Goal: Task Accomplishment & Management: Manage account settings

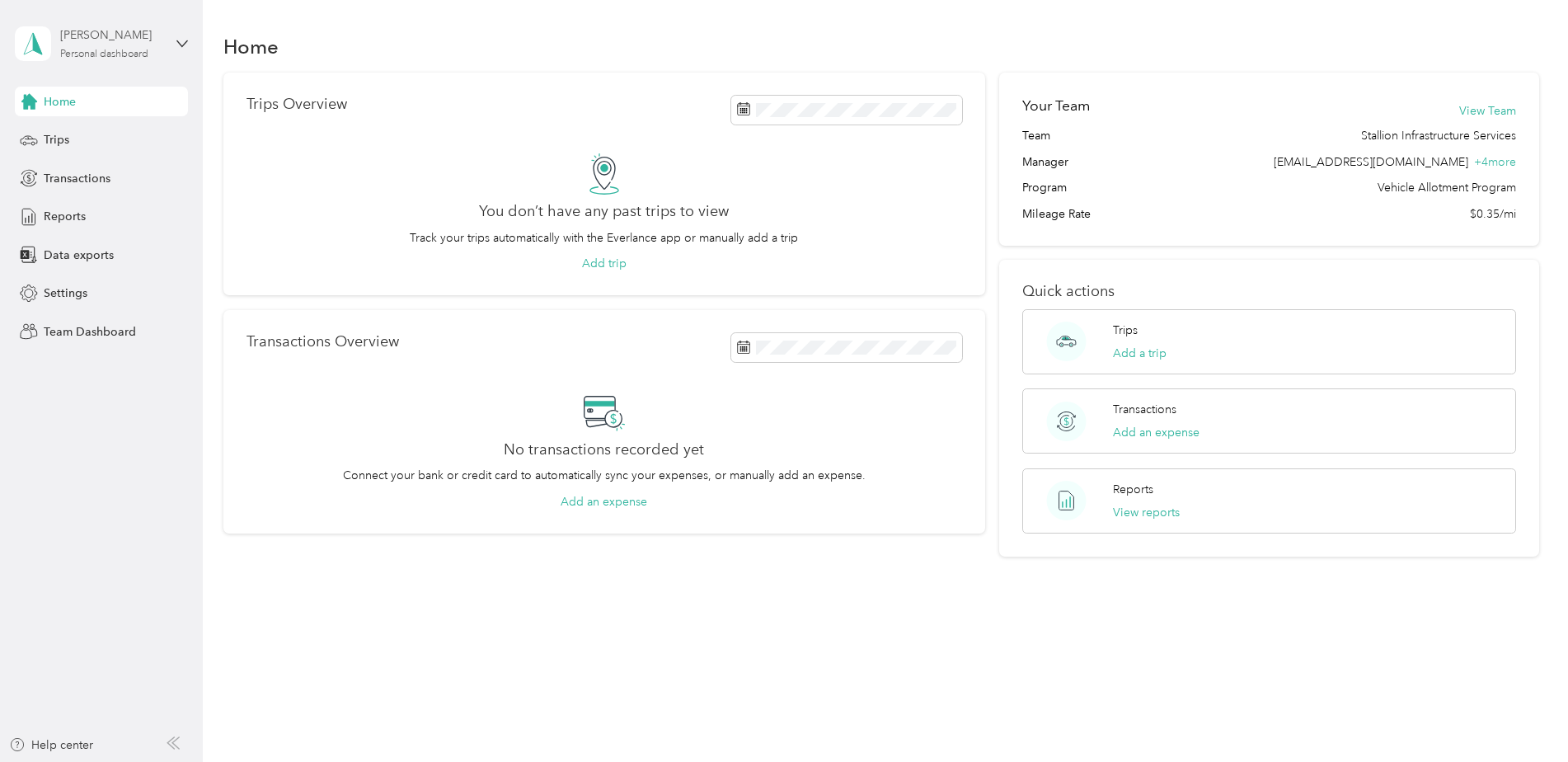
click at [71, 49] on div "Personal dashboard" at bounding box center [104, 54] width 88 height 10
click at [96, 125] on div "Team dashboard" at bounding box center [74, 133] width 88 height 17
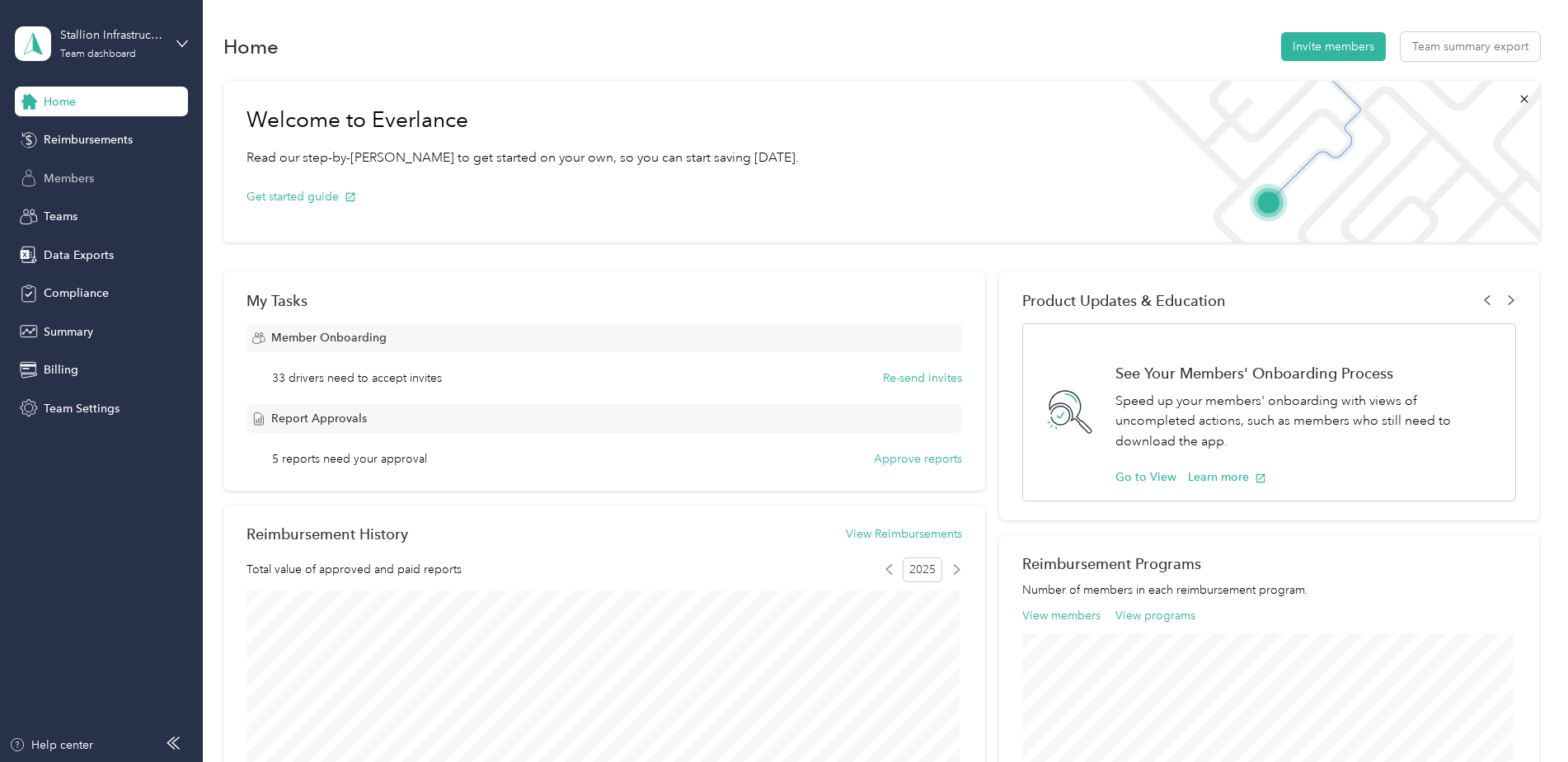
click at [93, 179] on span "Members" at bounding box center [69, 179] width 50 height 17
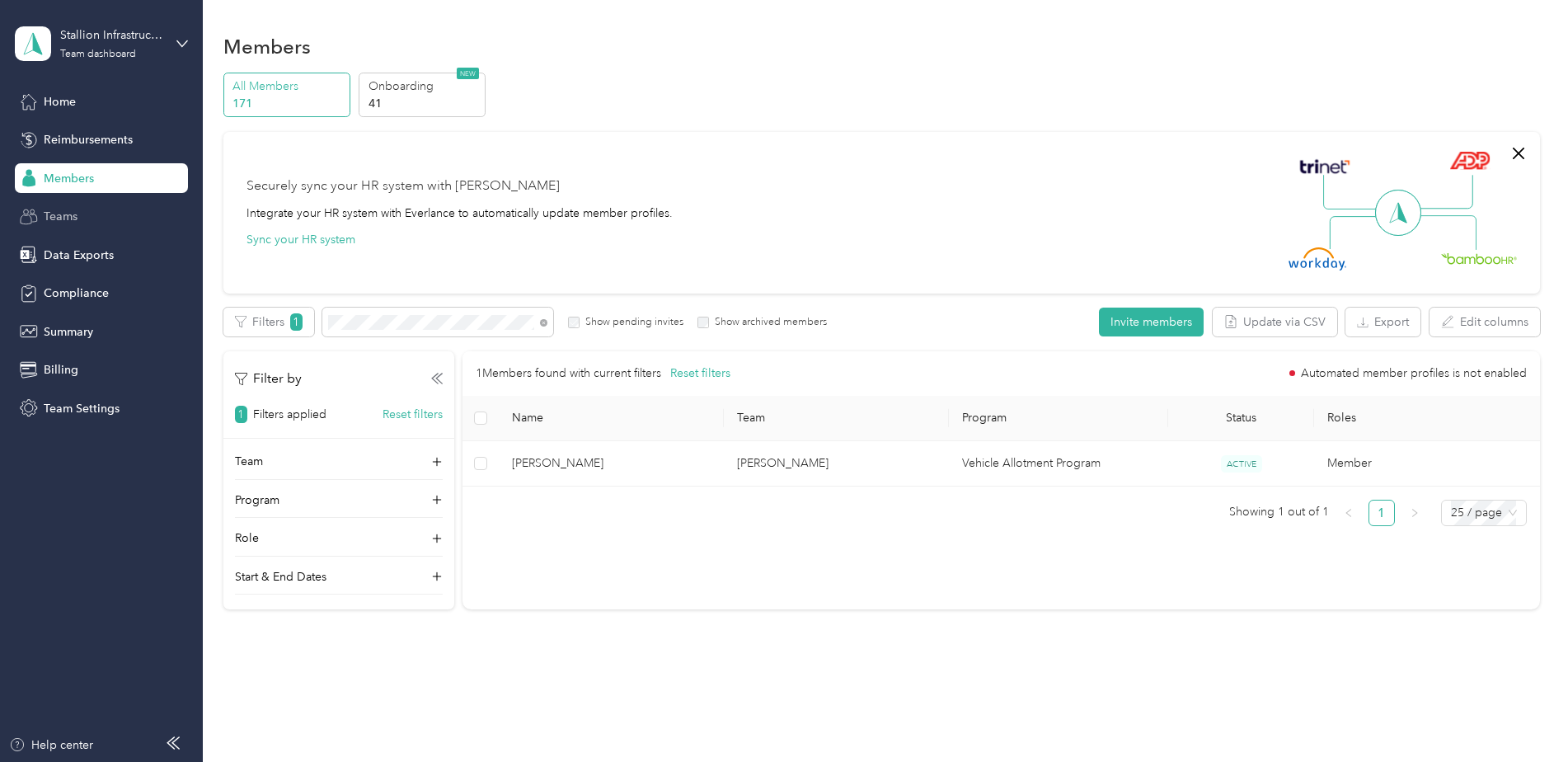
click at [37, 210] on icon at bounding box center [28, 217] width 18 height 18
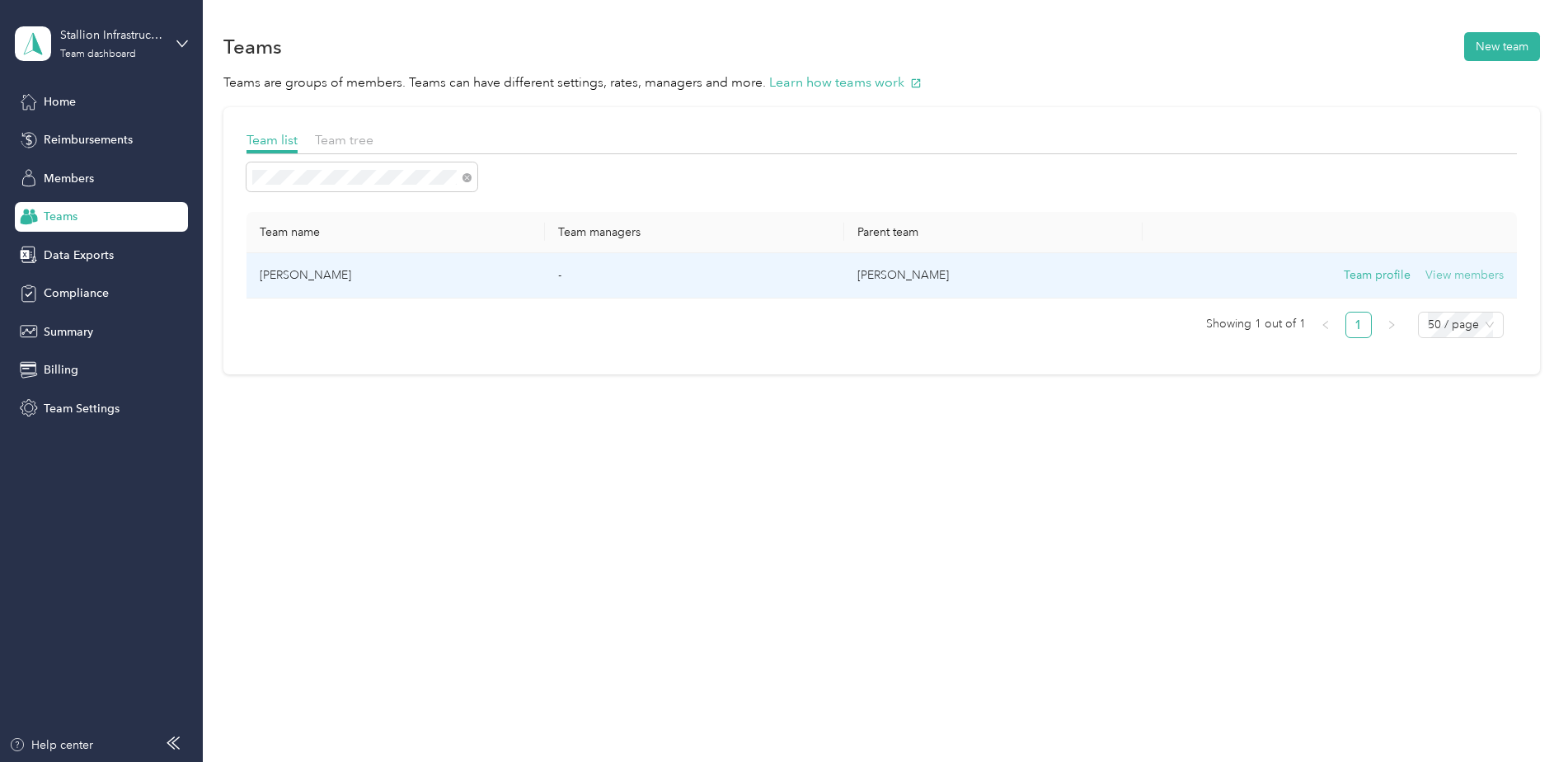
click at [1477, 275] on button "View members" at bounding box center [1465, 275] width 79 height 18
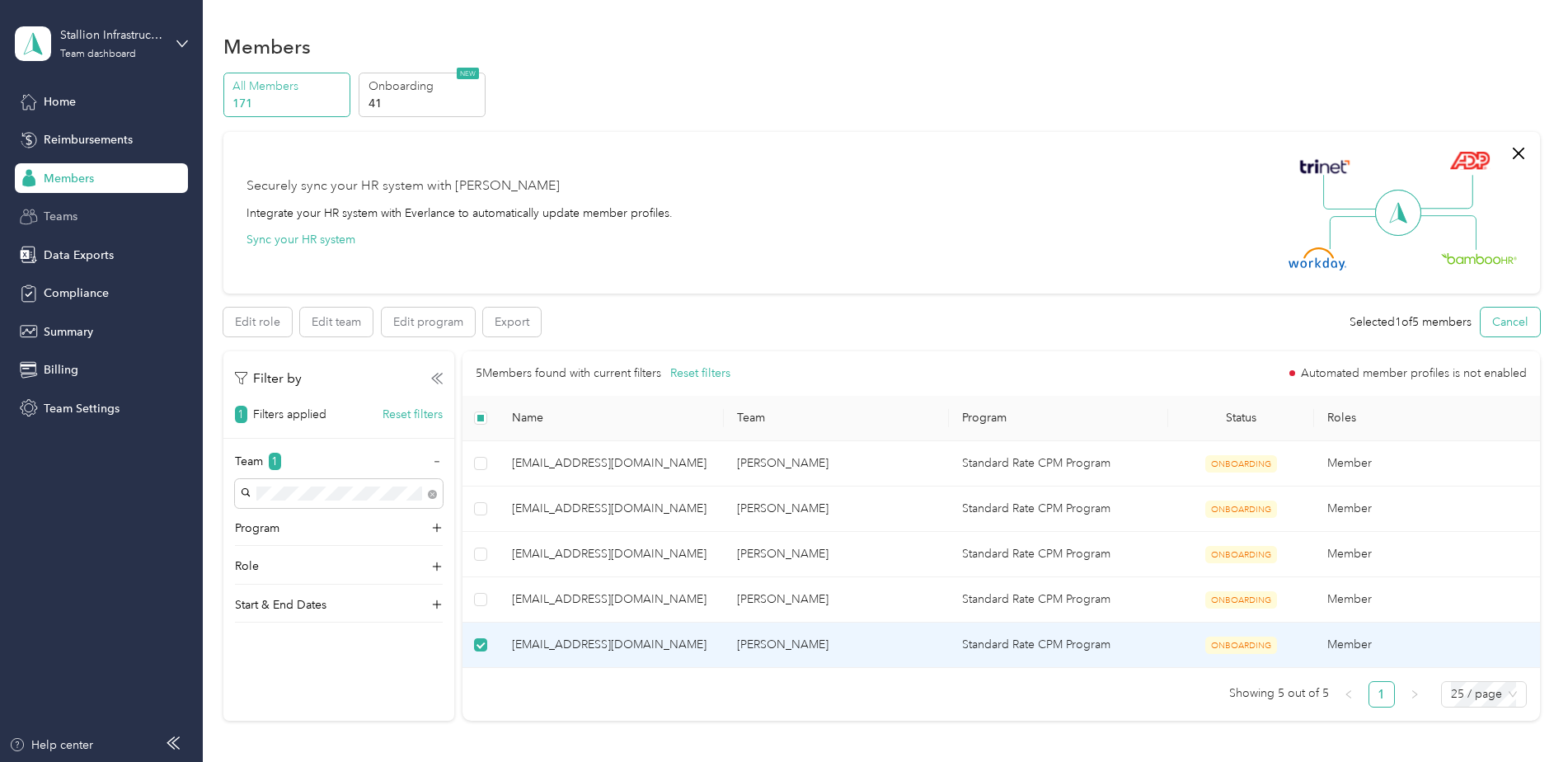
click at [1500, 320] on button "Cancel" at bounding box center [1510, 322] width 59 height 29
click at [602, 650] on span "[EMAIL_ADDRESS][DOMAIN_NAME]" at bounding box center [611, 644] width 199 height 18
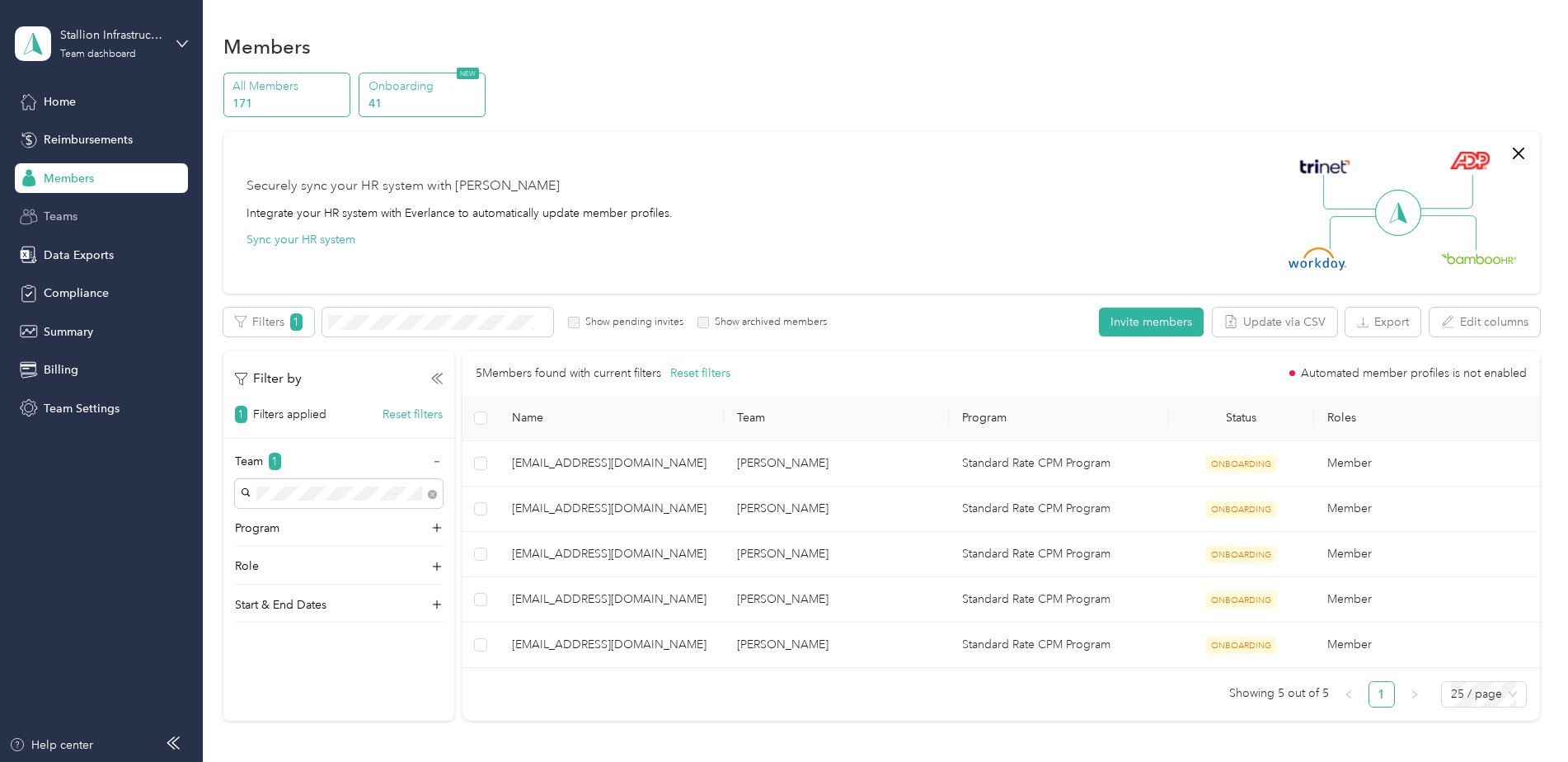
click at [432, 99] on p "41" at bounding box center [425, 103] width 113 height 17
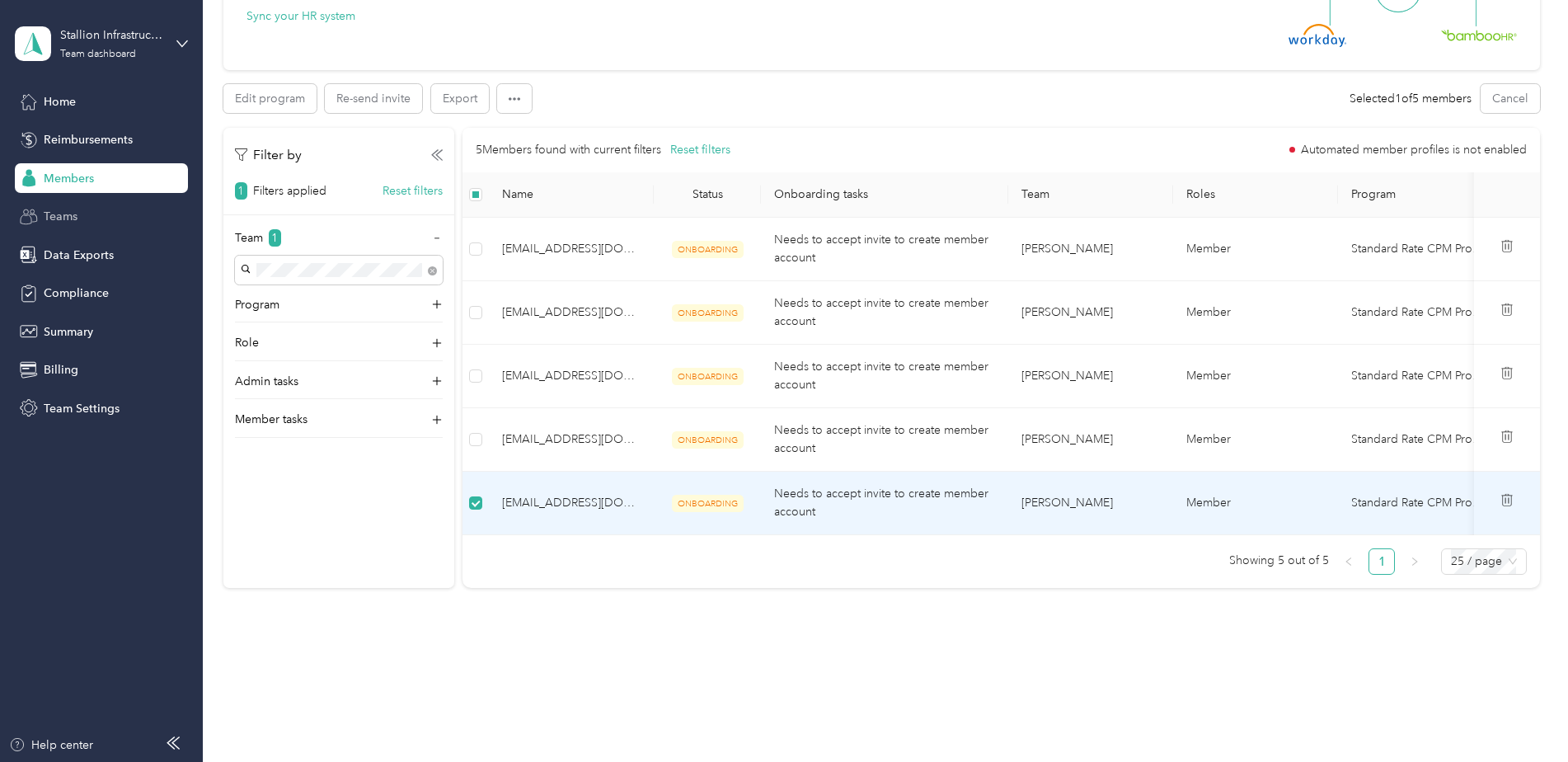
scroll to position [577, 0]
click at [1505, 500] on icon at bounding box center [1505, 500] width 0 height 5
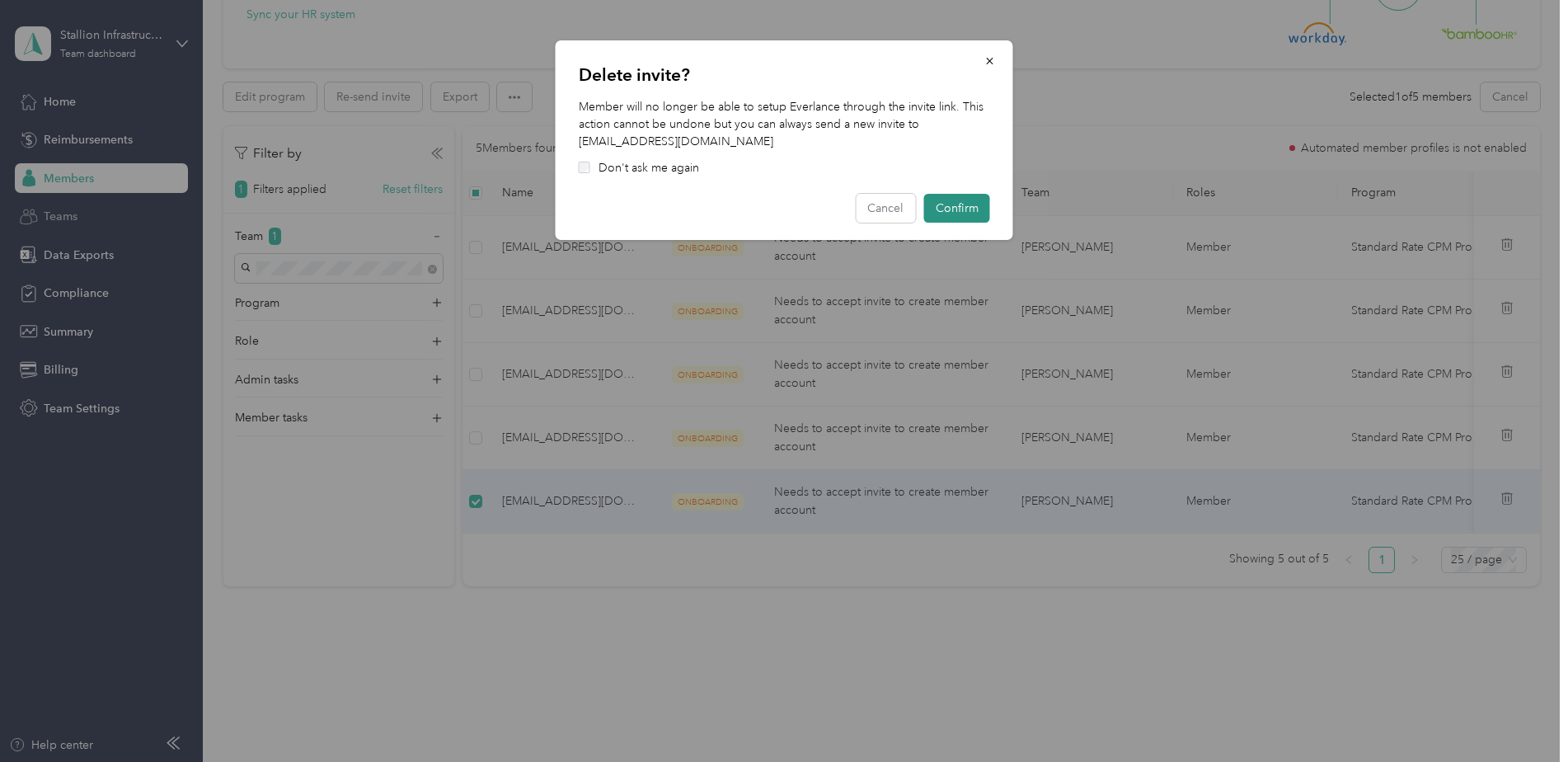
click at [938, 207] on button "Confirm" at bounding box center [957, 208] width 66 height 29
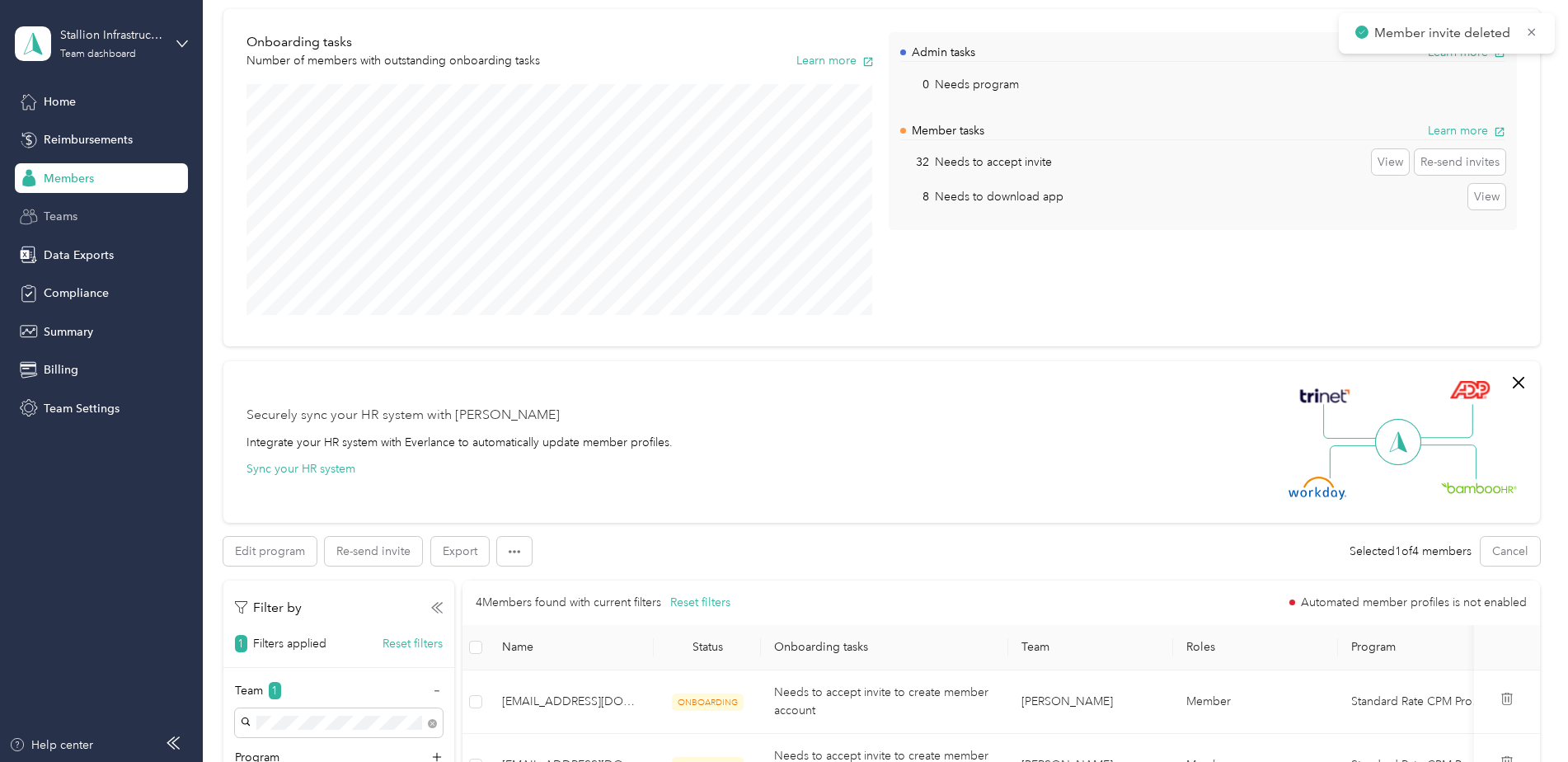
scroll to position [0, 0]
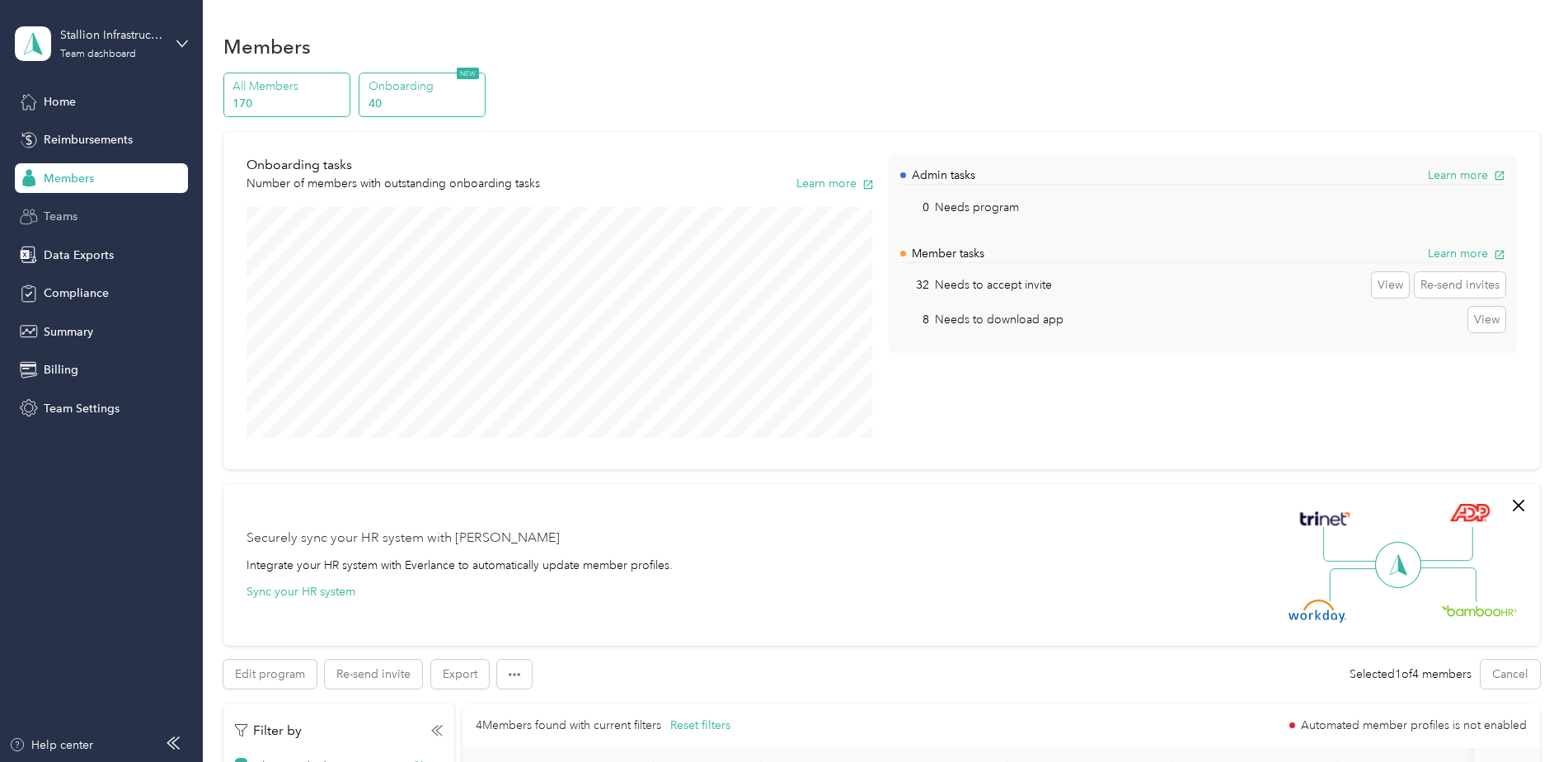
click at [320, 90] on p "All Members" at bounding box center [289, 86] width 113 height 17
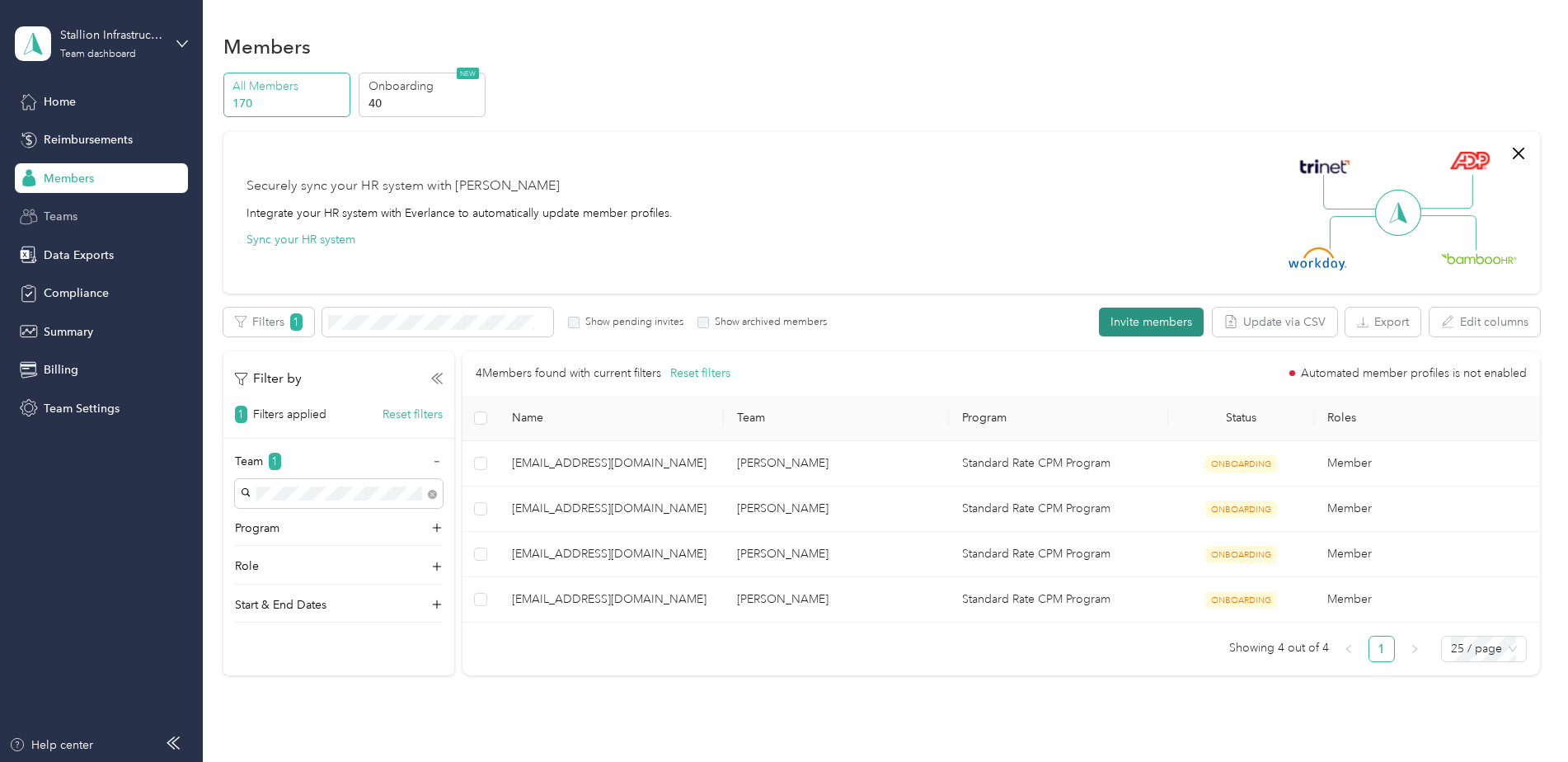
click at [1150, 318] on button "Invite members" at bounding box center [1152, 322] width 105 height 29
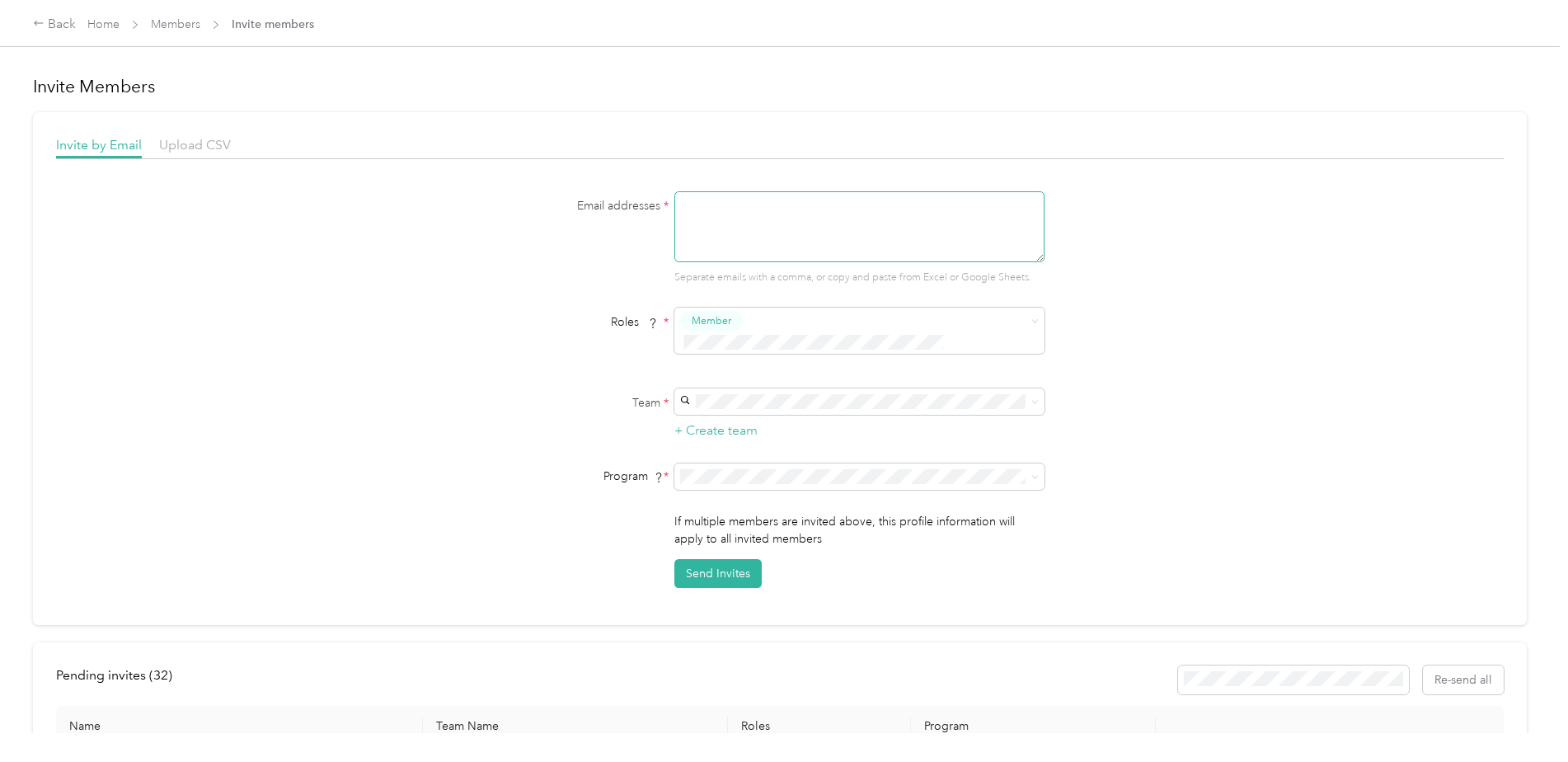
click at [813, 210] on textarea at bounding box center [859, 227] width 370 height 71
type textarea "[PERSON_NAME][EMAIL_ADDRESS][DOMAIN_NAME]"
click at [743, 411] on div "[PERSON_NAME] No managers" at bounding box center [857, 421] width 347 height 38
click at [710, 560] on button "Send Invites" at bounding box center [718, 574] width 87 height 29
click at [102, 25] on link "Home" at bounding box center [103, 24] width 32 height 14
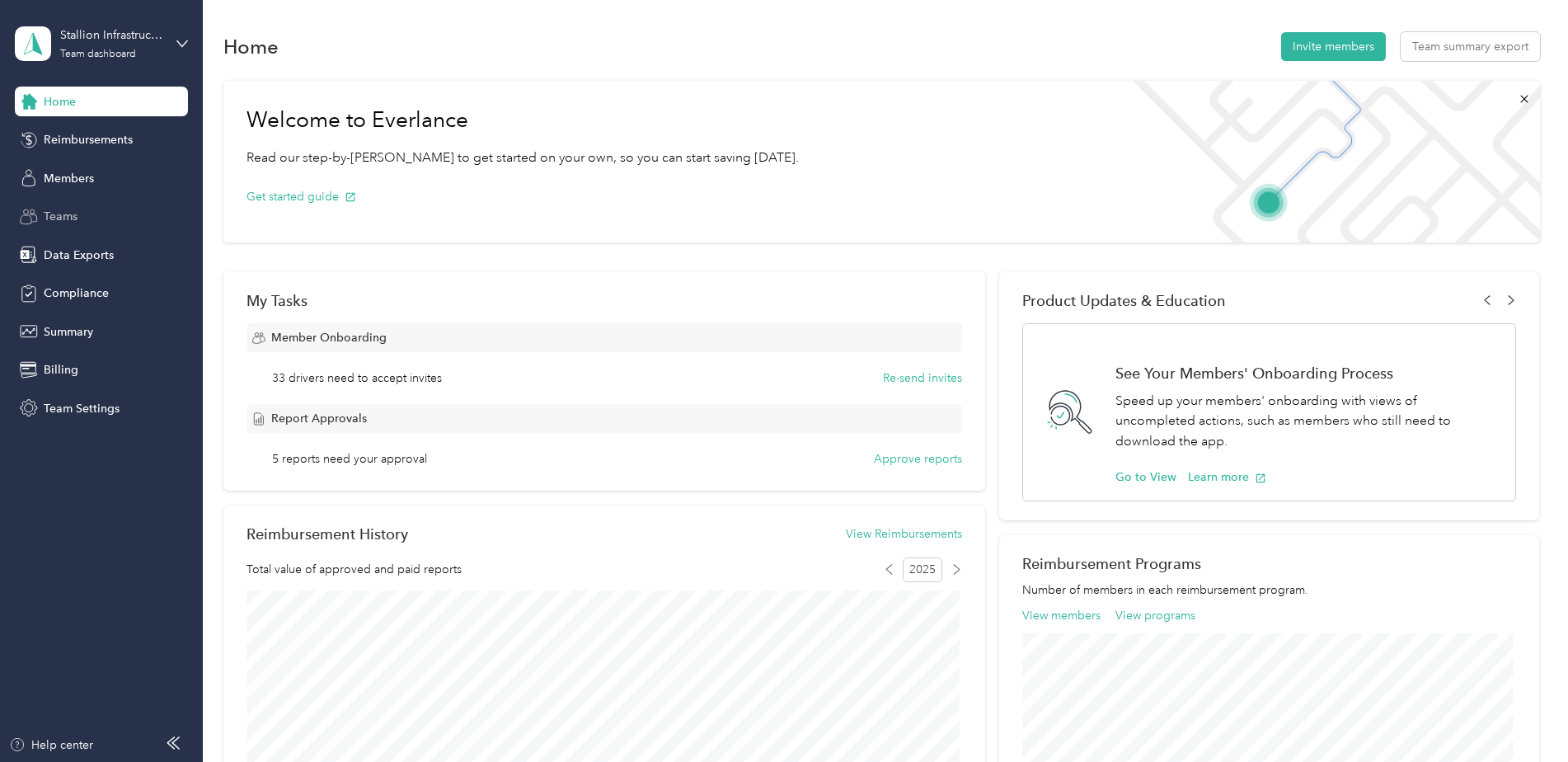
click at [41, 207] on div "Teams" at bounding box center [102, 217] width 173 height 30
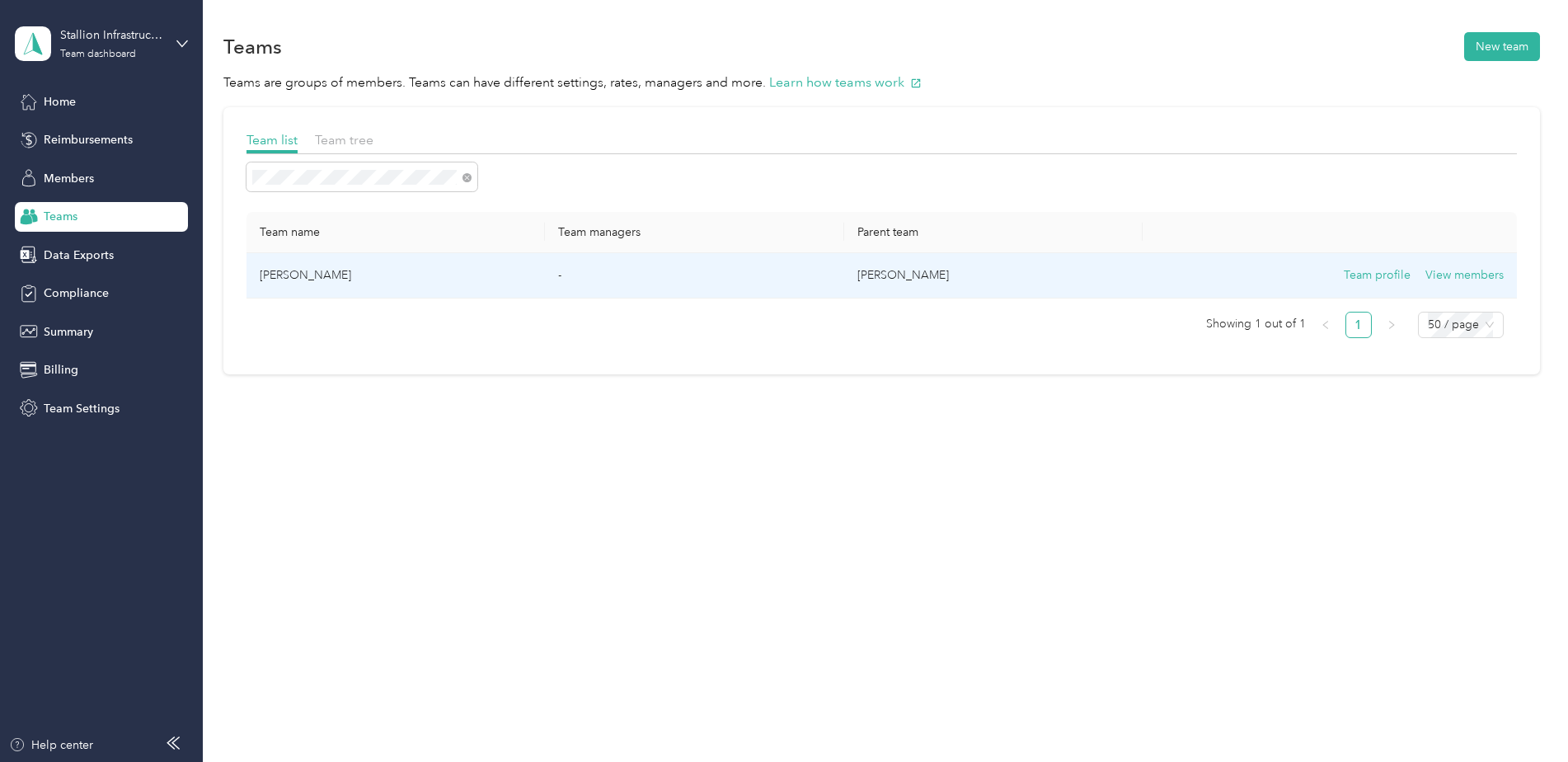
click at [277, 284] on td "[PERSON_NAME]" at bounding box center [396, 276] width 300 height 46
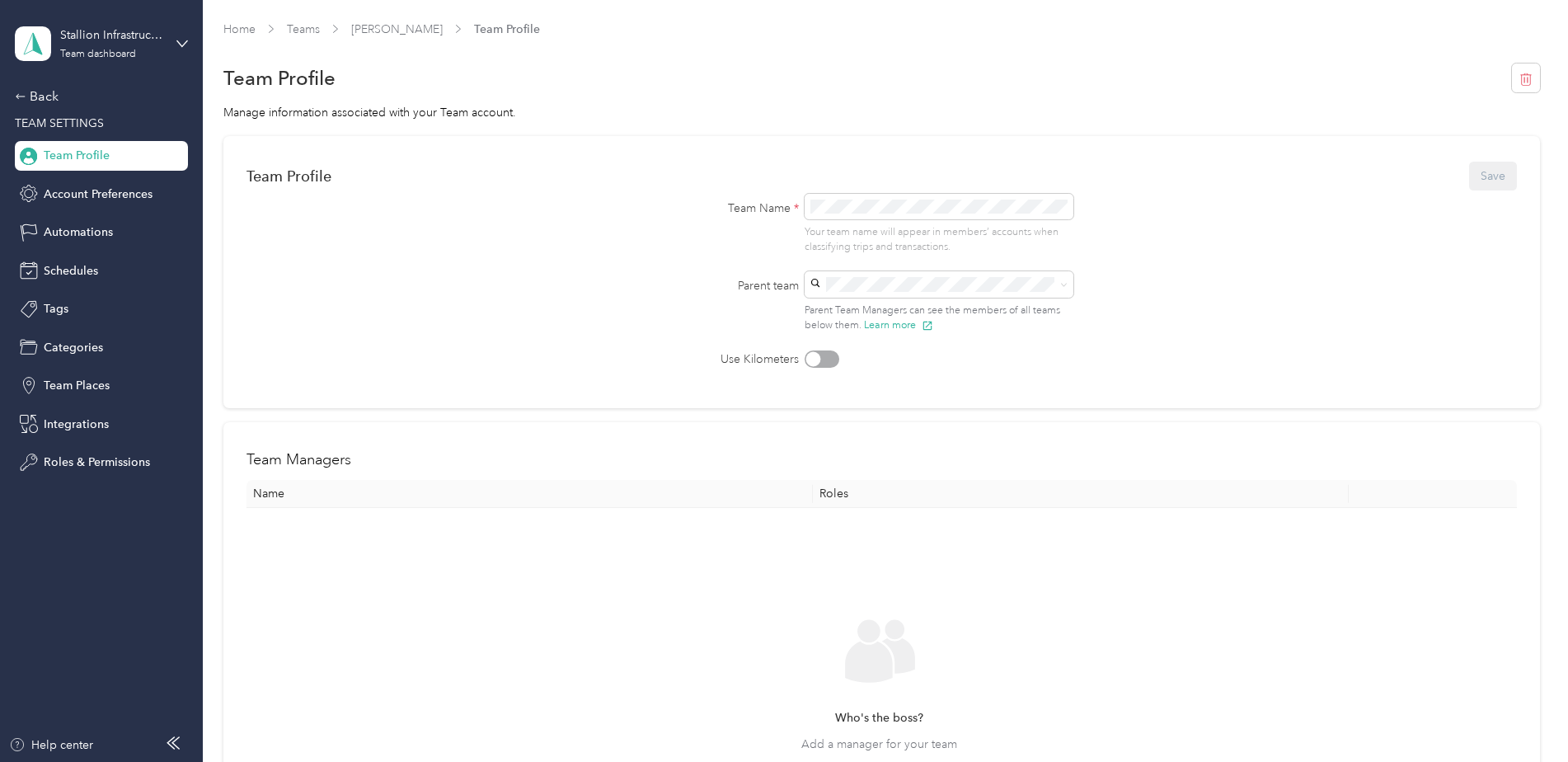
scroll to position [82, 0]
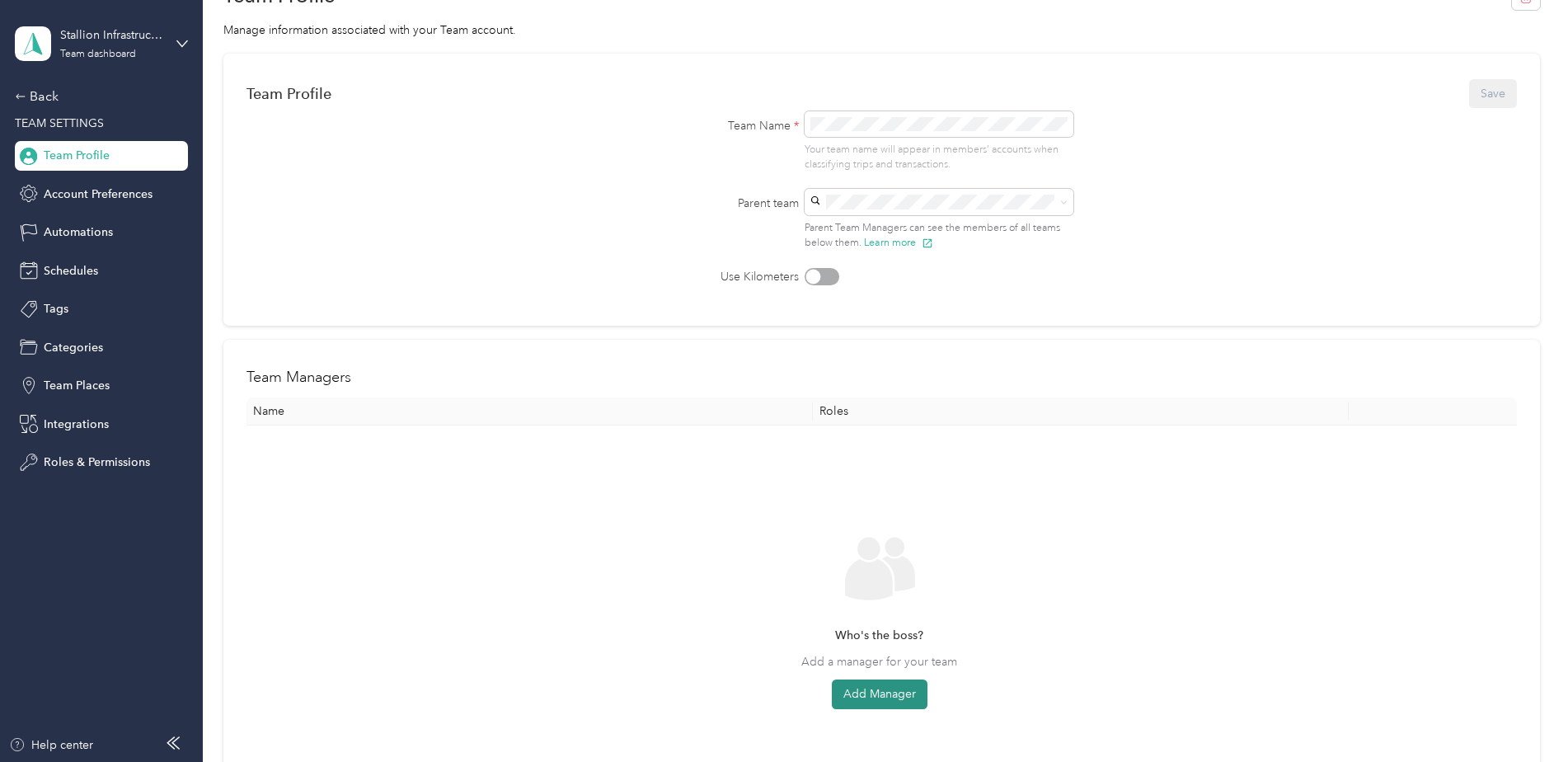
click at [895, 693] on button "Add Manager" at bounding box center [879, 694] width 96 height 30
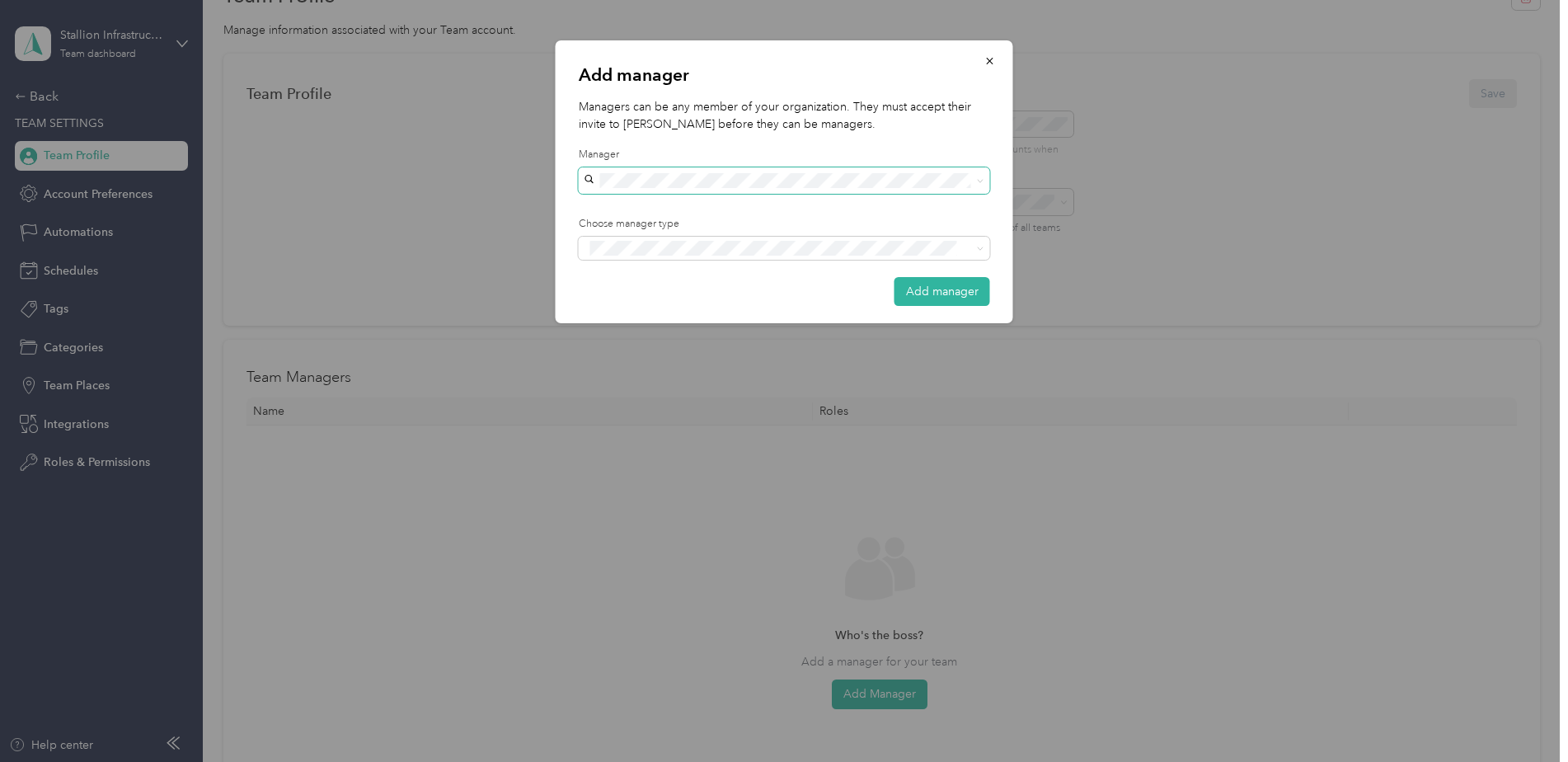
click at [767, 172] on span at bounding box center [784, 180] width 411 height 26
click at [677, 205] on div "[PERSON_NAME]" at bounding box center [784, 202] width 388 height 17
click at [639, 313] on li "Manager" at bounding box center [784, 310] width 411 height 32
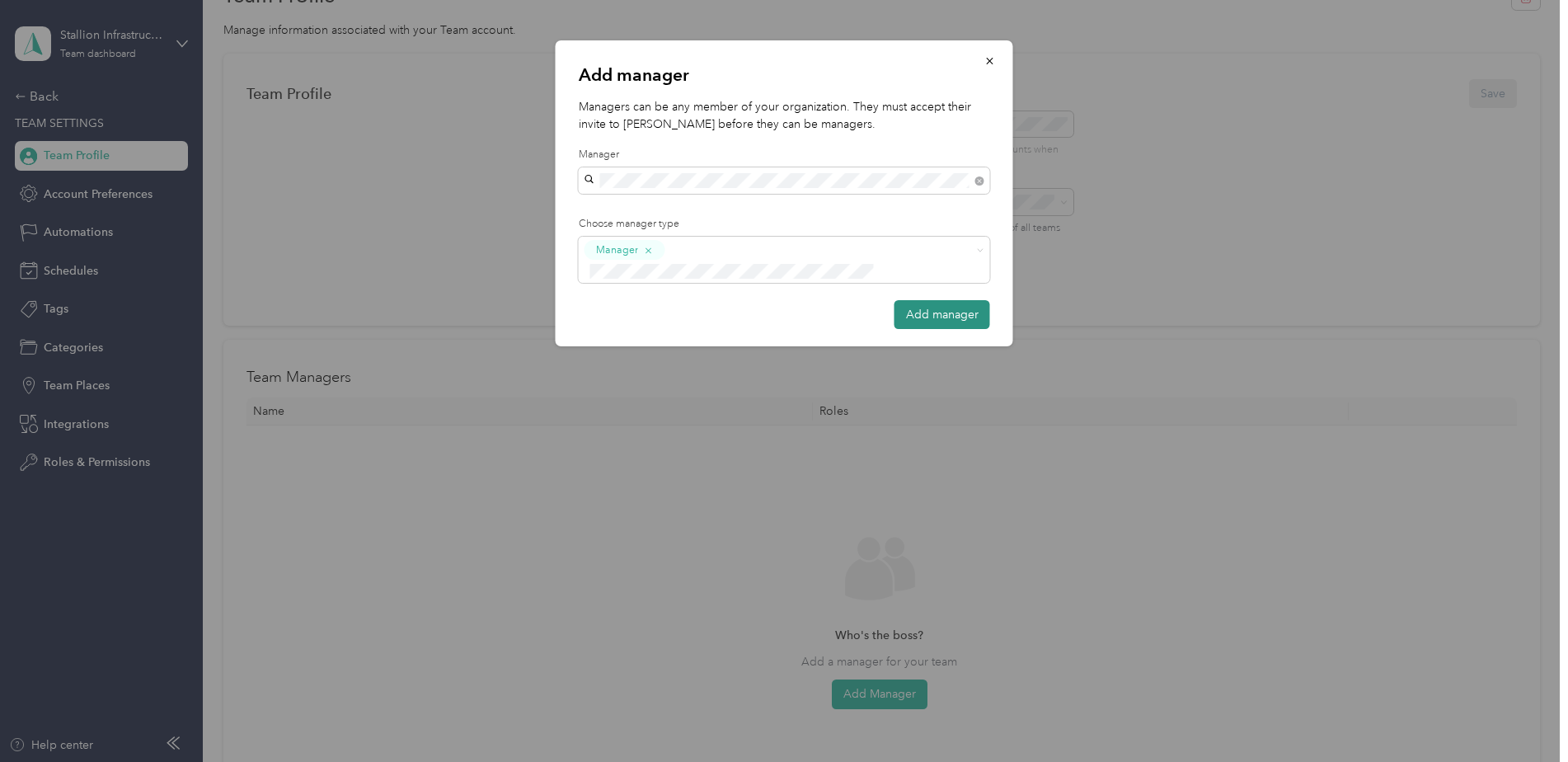
click at [968, 301] on button "Add manager" at bounding box center [942, 315] width 96 height 29
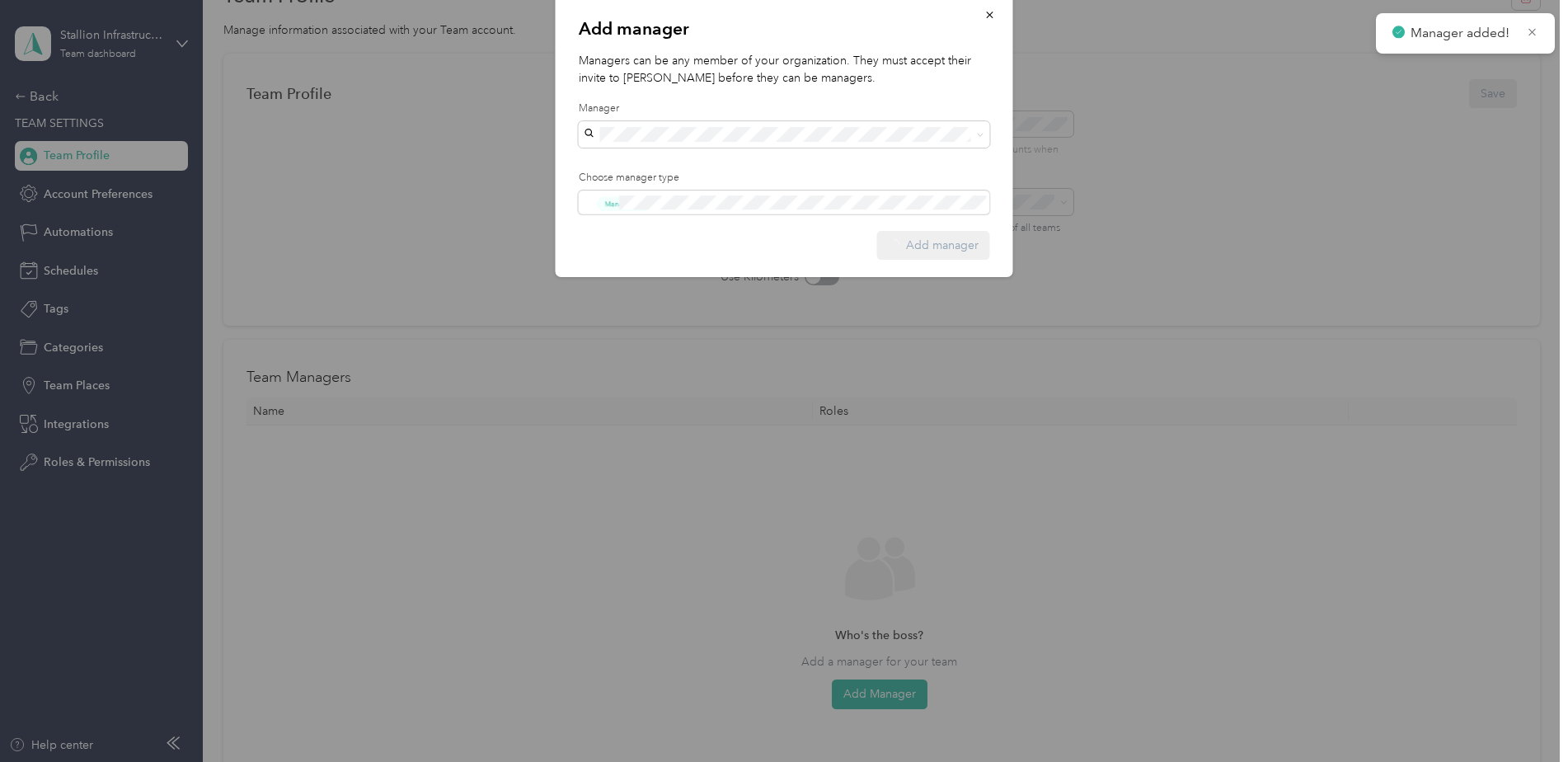
scroll to position [0, 0]
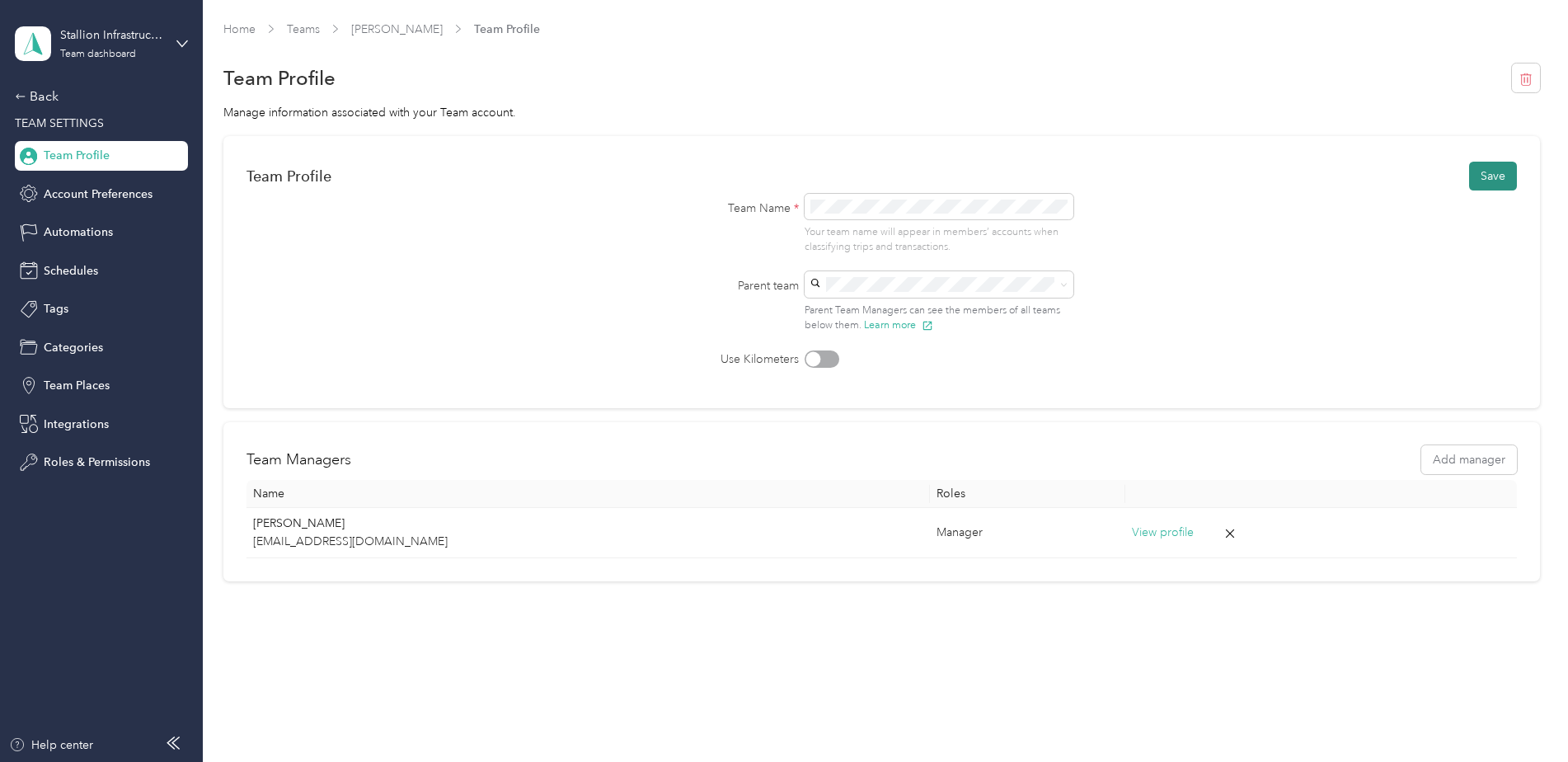
click at [1498, 179] on button "Save" at bounding box center [1493, 176] width 48 height 29
click at [50, 86] on div "Back" at bounding box center [97, 96] width 165 height 19
